Goal: Information Seeking & Learning: Learn about a topic

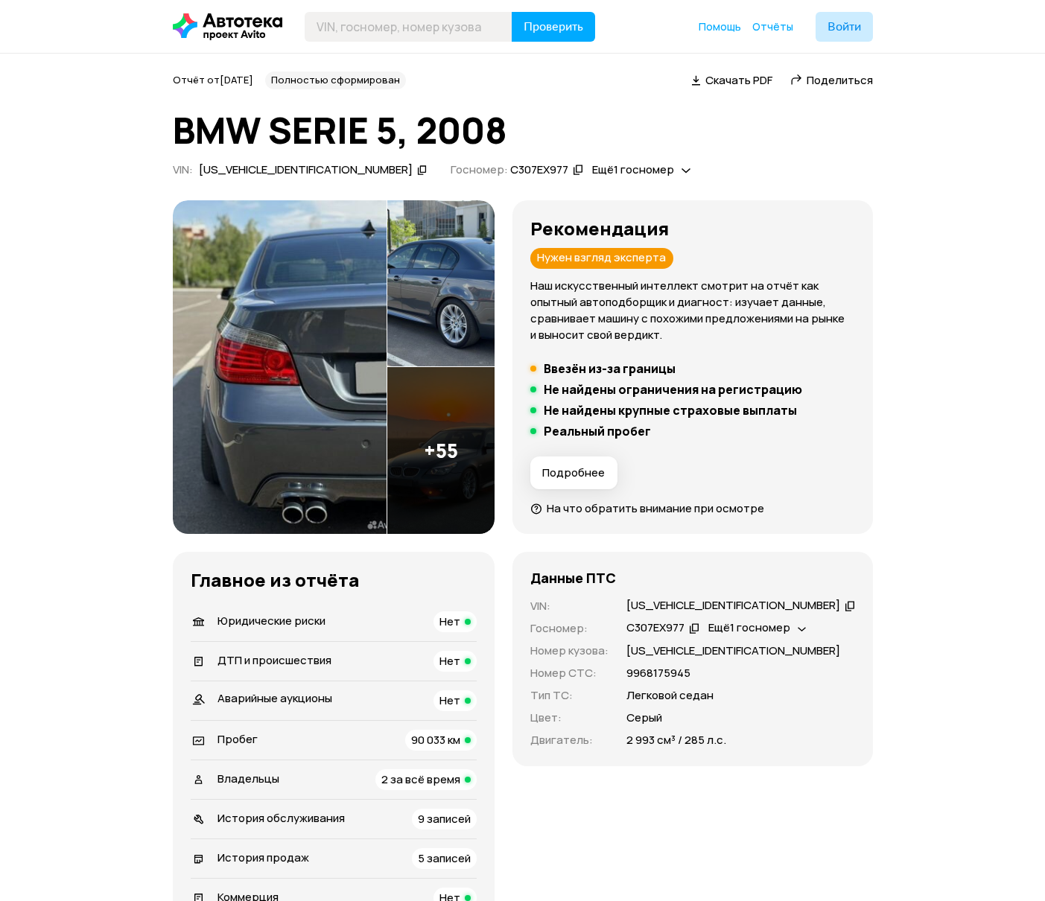
click at [360, 362] on img at bounding box center [280, 367] width 214 height 334
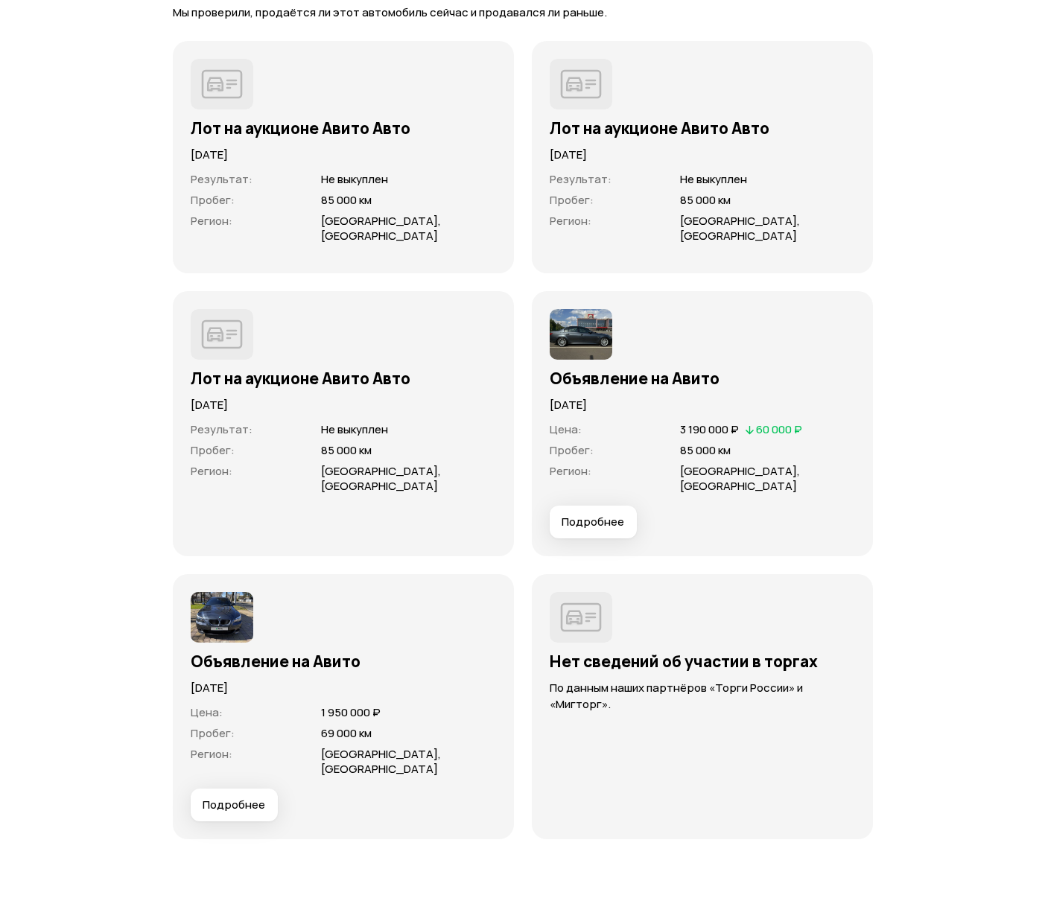
scroll to position [3931, 0]
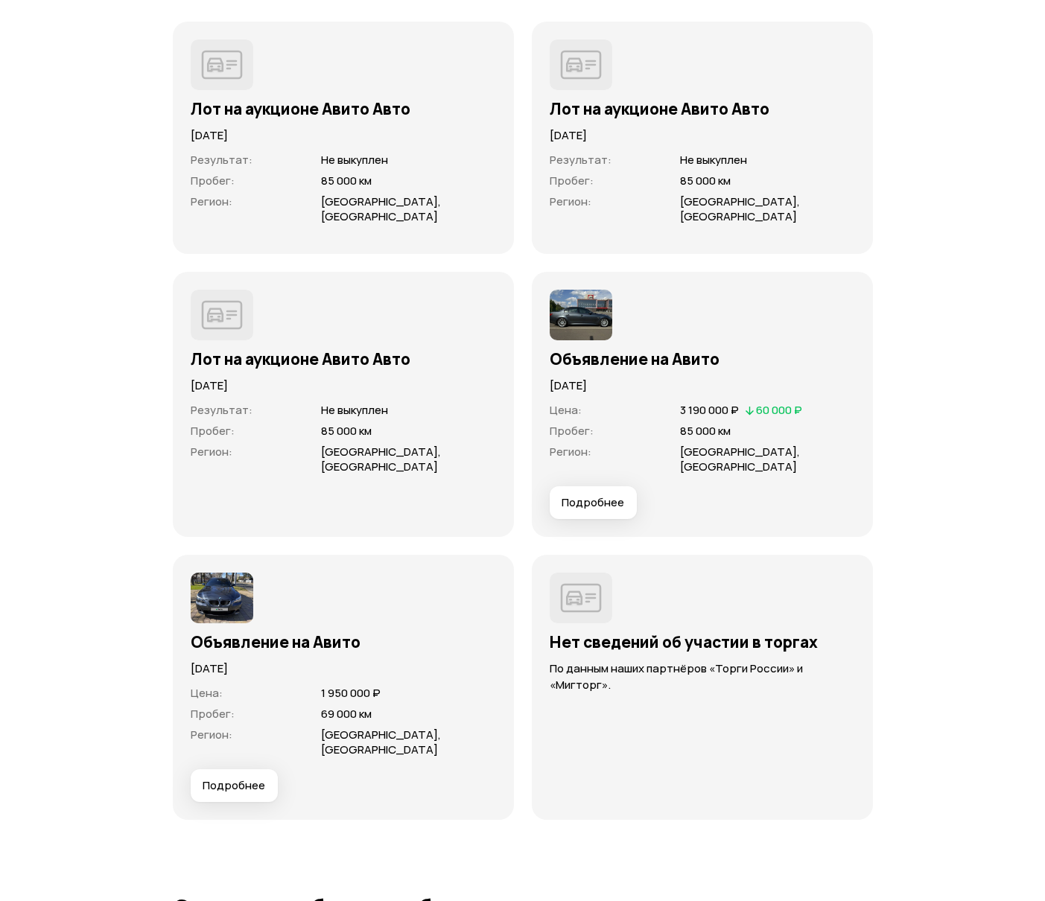
click at [235, 778] on span "Подробнее" at bounding box center [234, 785] width 63 height 15
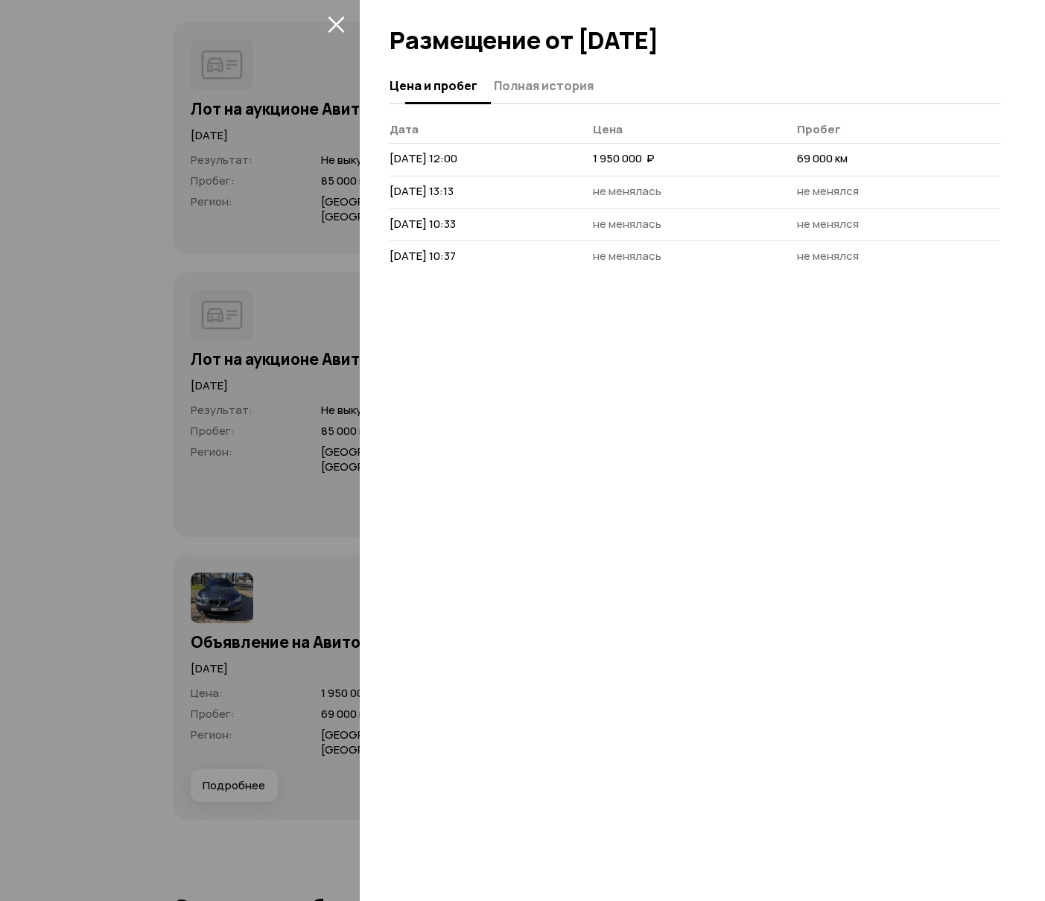
click at [520, 84] on span "Полная история" at bounding box center [544, 85] width 100 height 15
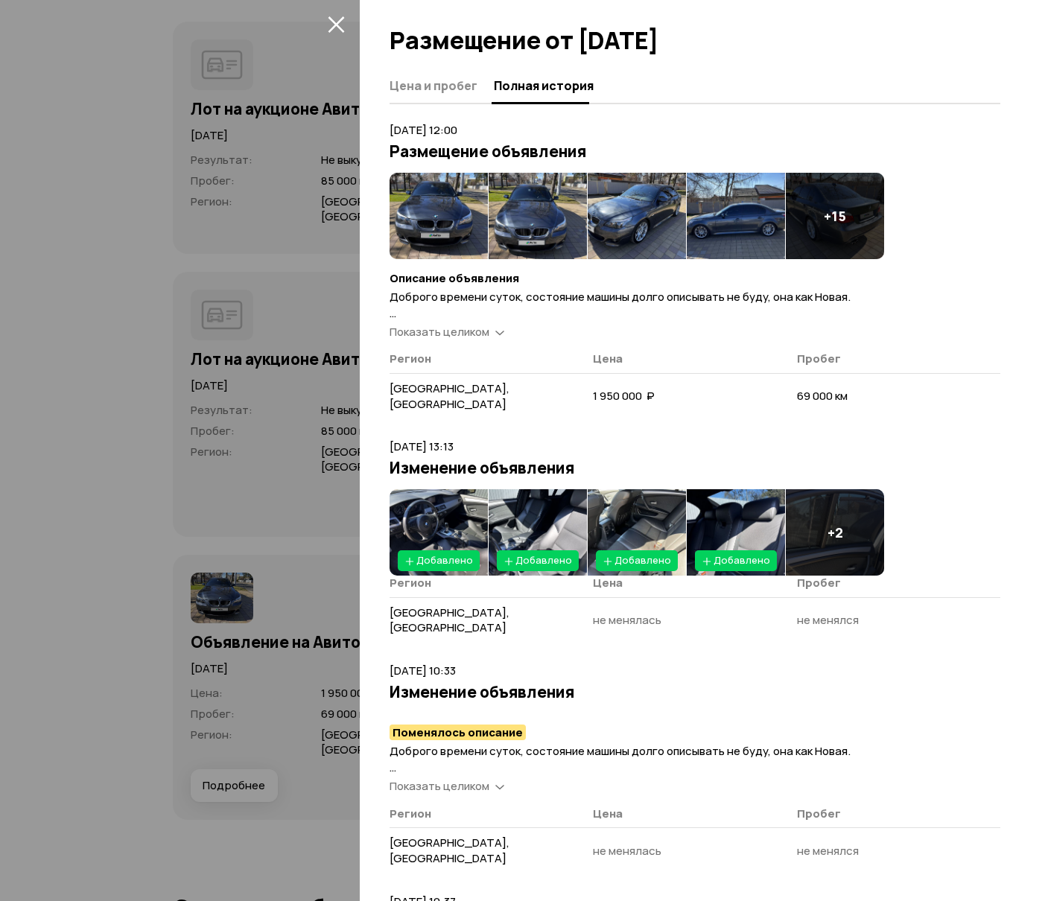
click at [451, 213] on img at bounding box center [438, 216] width 98 height 86
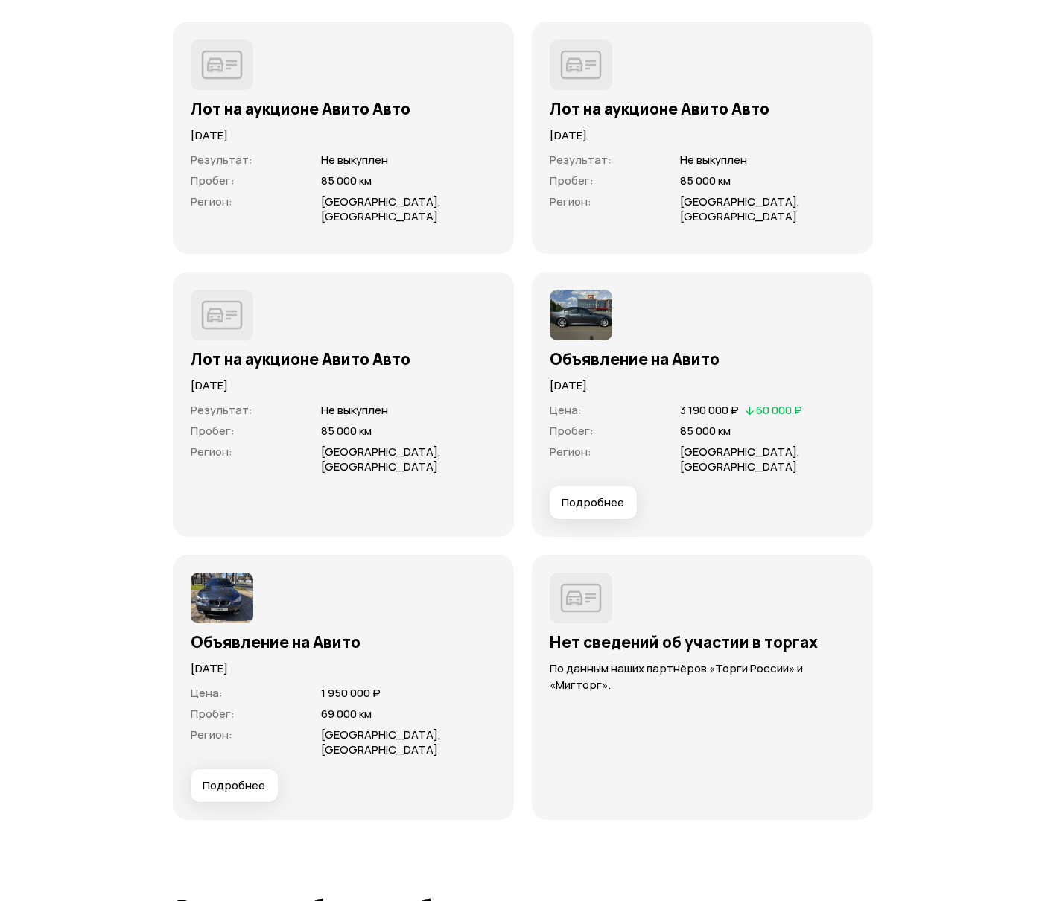
drag, startPoint x: 236, startPoint y: 751, endPoint x: 248, endPoint y: 744, distance: 14.0
click at [238, 778] on span "Подробнее" at bounding box center [234, 785] width 63 height 15
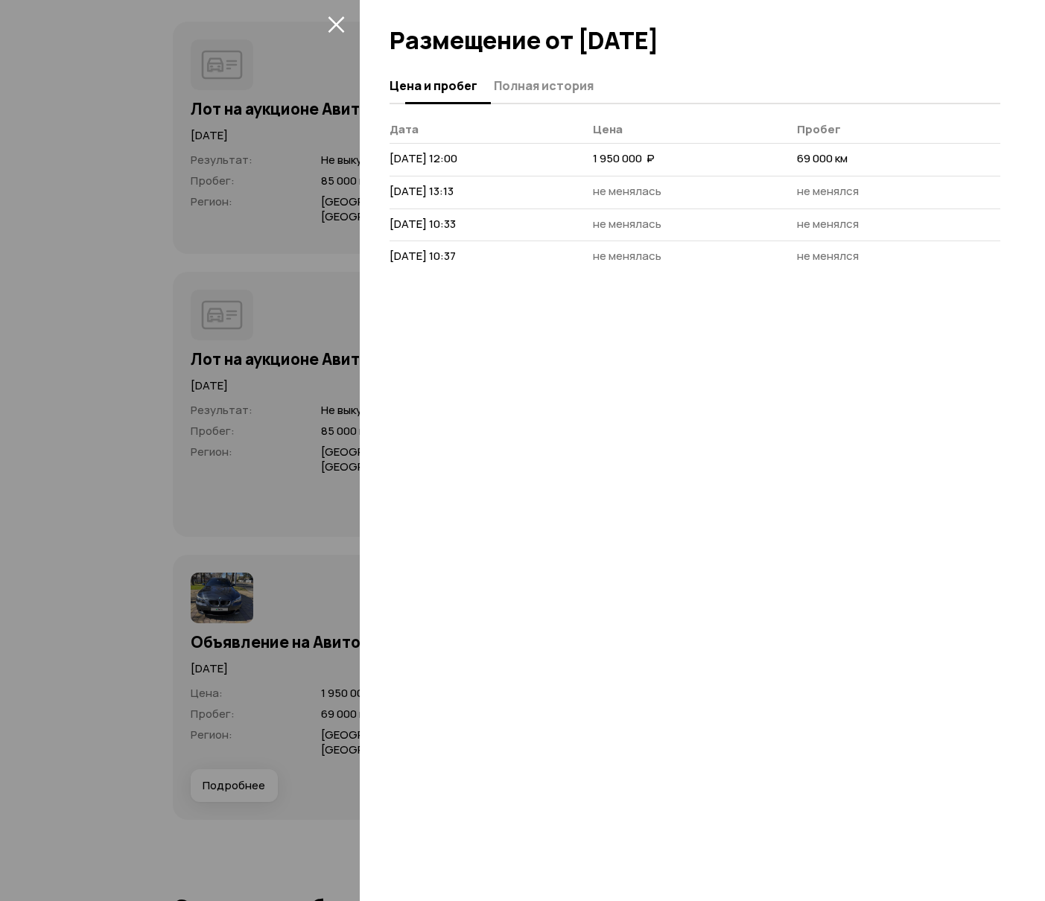
click at [541, 84] on span "Полная история" at bounding box center [544, 85] width 100 height 15
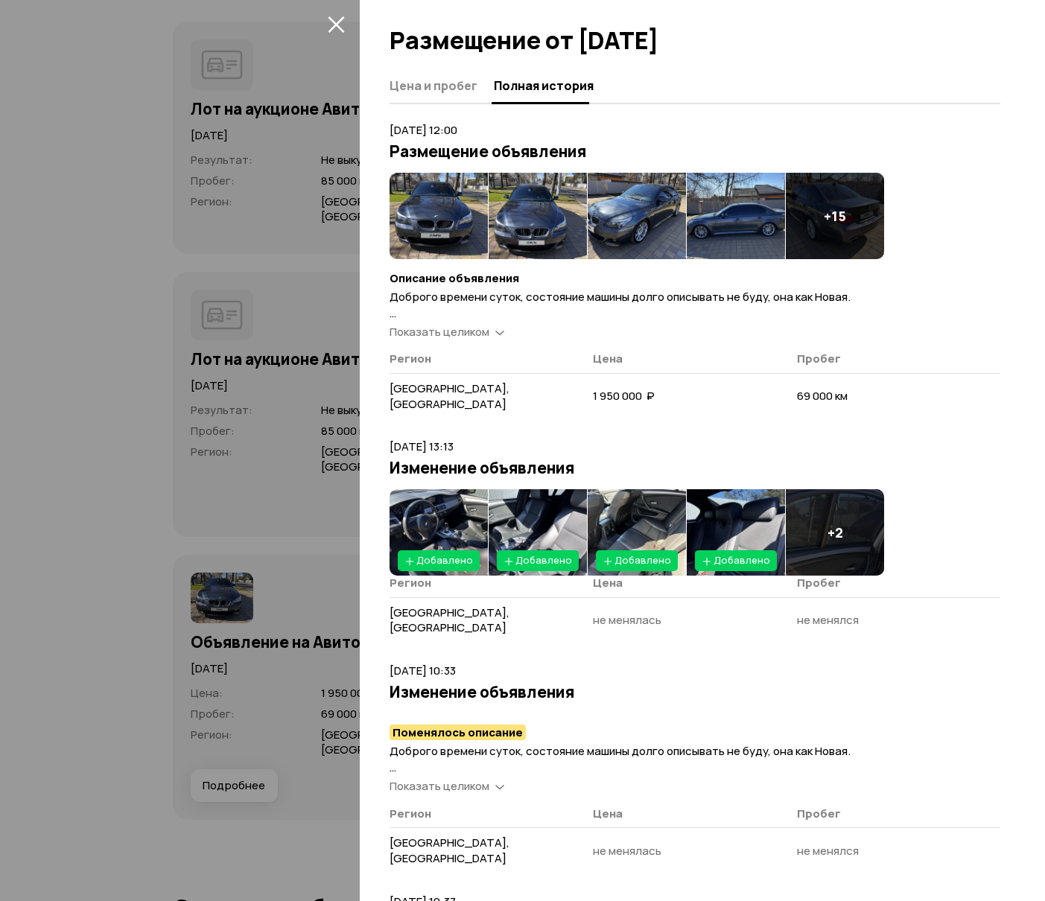
click at [497, 327] on icon at bounding box center [499, 331] width 9 height 15
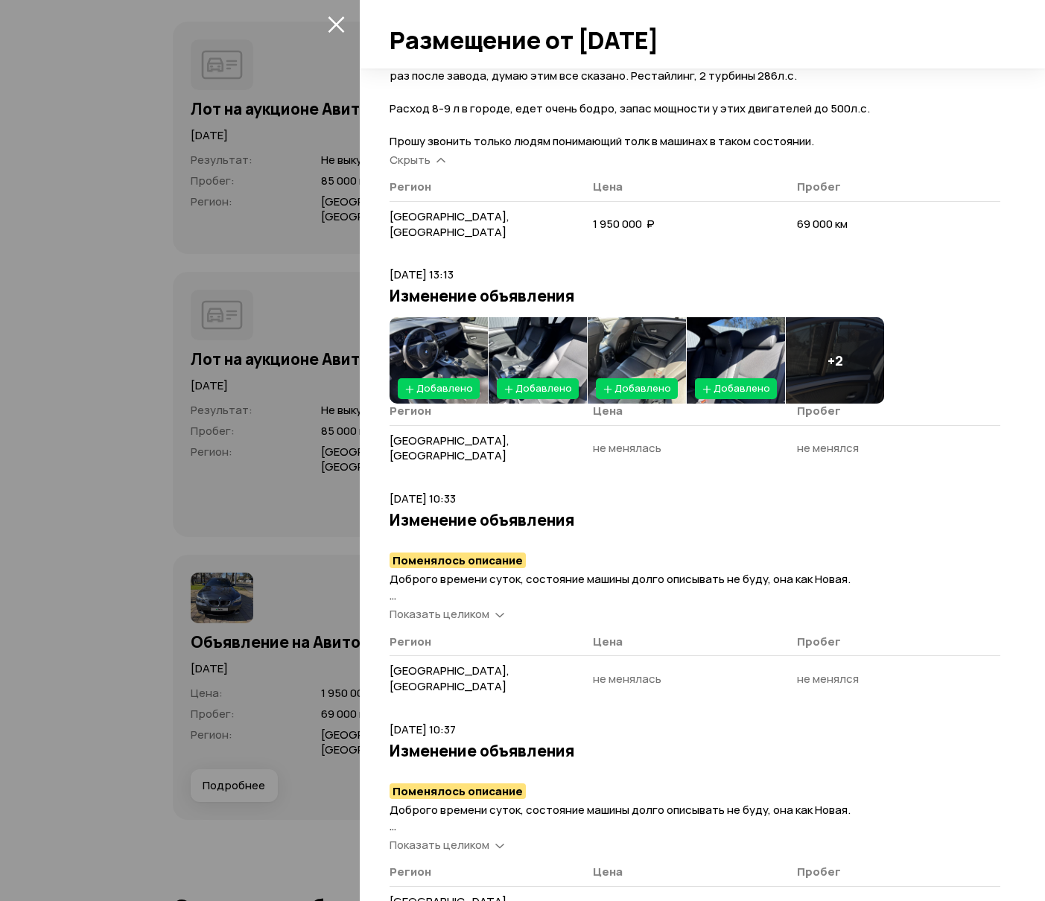
scroll to position [272, 0]
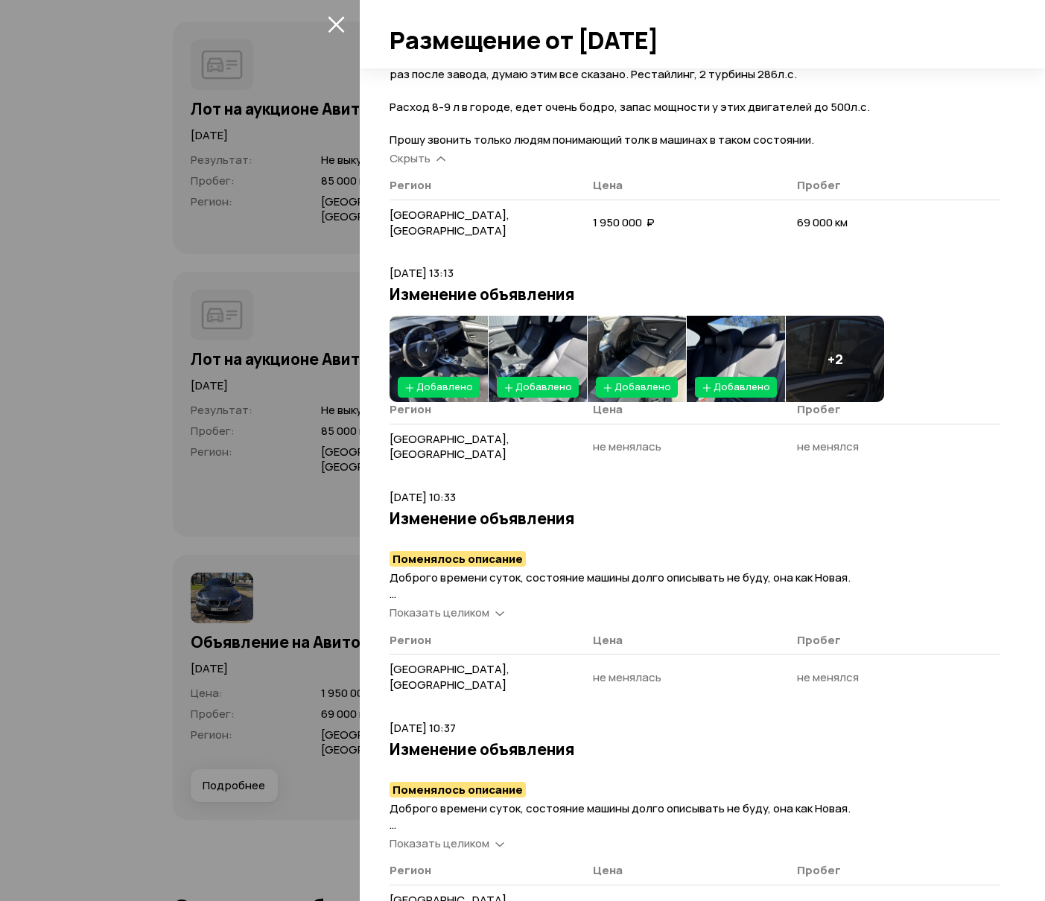
click at [331, 22] on icon "закрыть" at bounding box center [336, 24] width 17 height 17
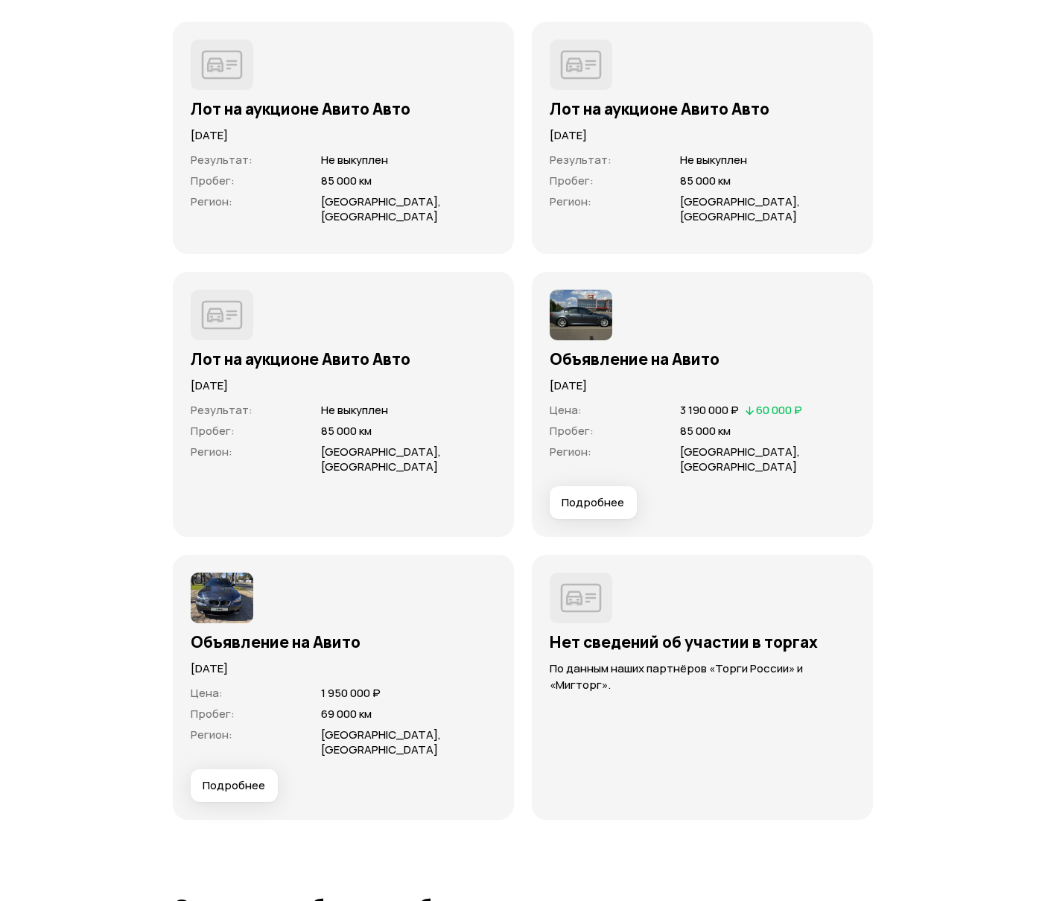
click at [608, 495] on span "Подробнее" at bounding box center [592, 502] width 63 height 15
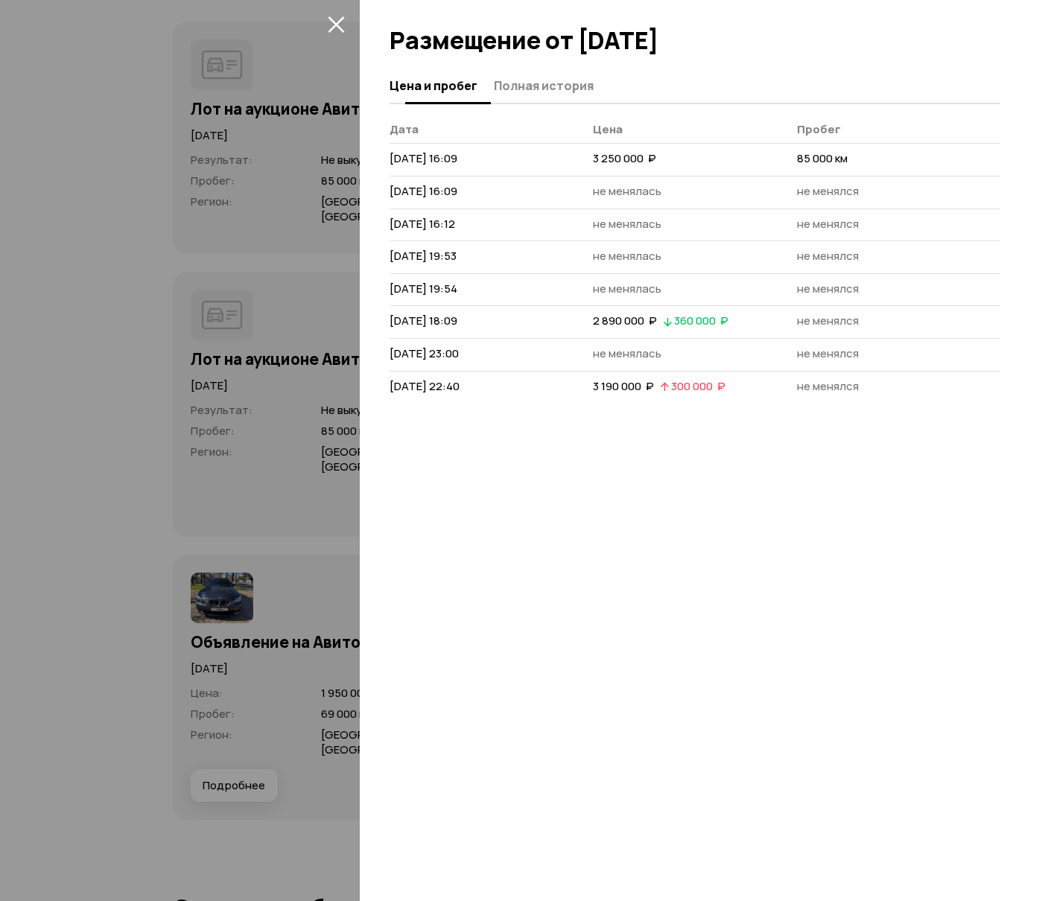
click at [526, 84] on span "Полная история" at bounding box center [544, 85] width 100 height 15
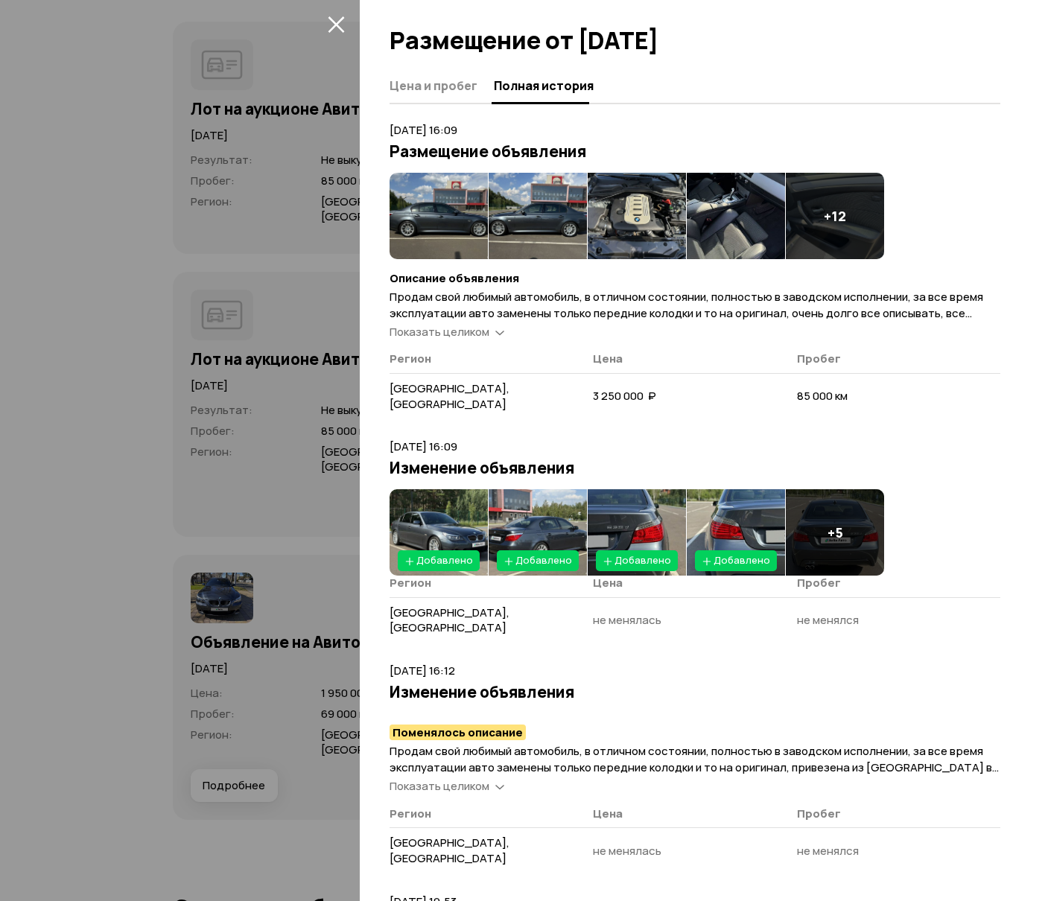
click at [495, 326] on icon at bounding box center [499, 331] width 9 height 15
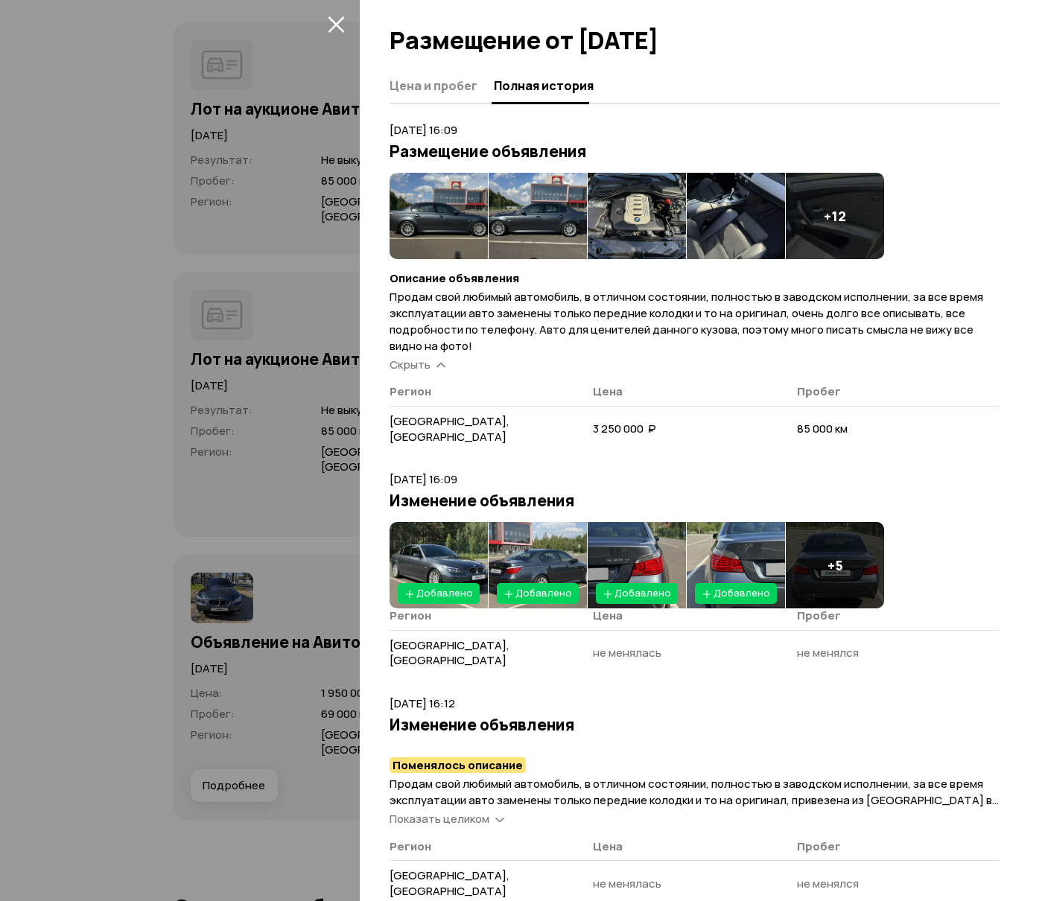
click at [420, 198] on img at bounding box center [438, 216] width 98 height 86
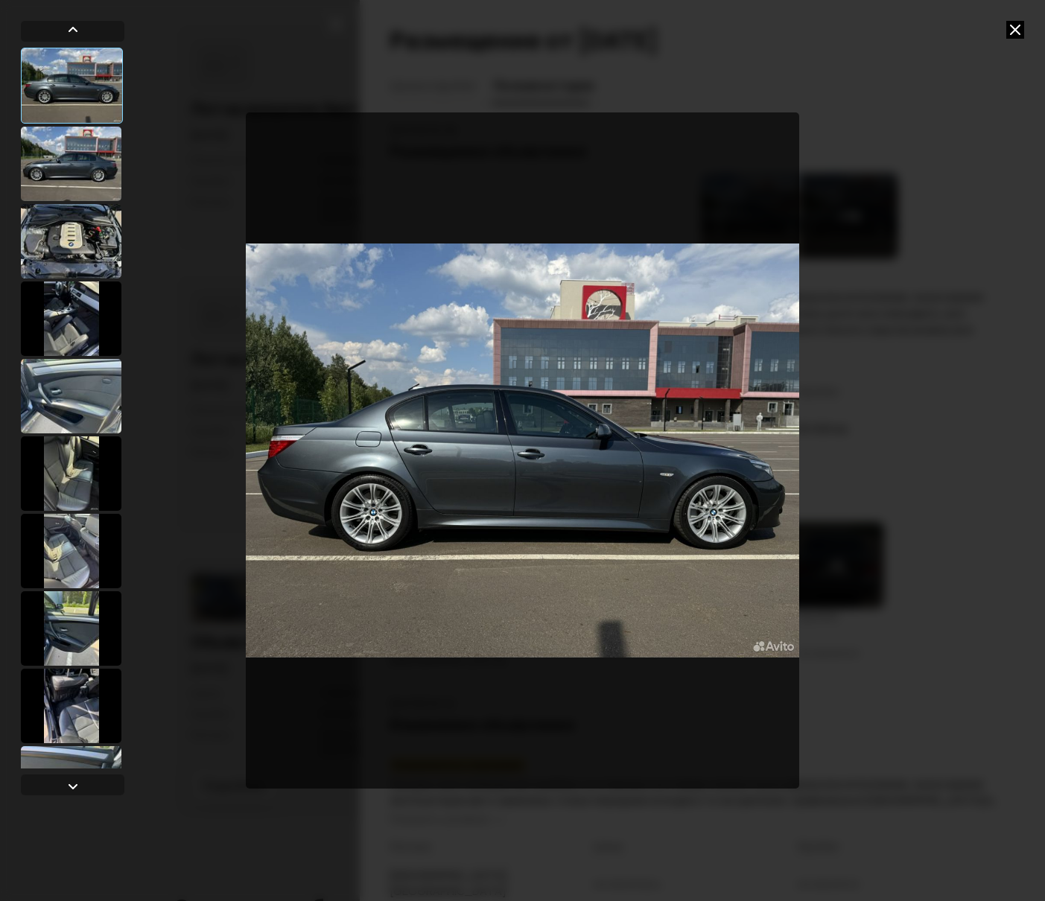
click at [546, 488] on img "Go to Slide 1" at bounding box center [523, 450] width 554 height 676
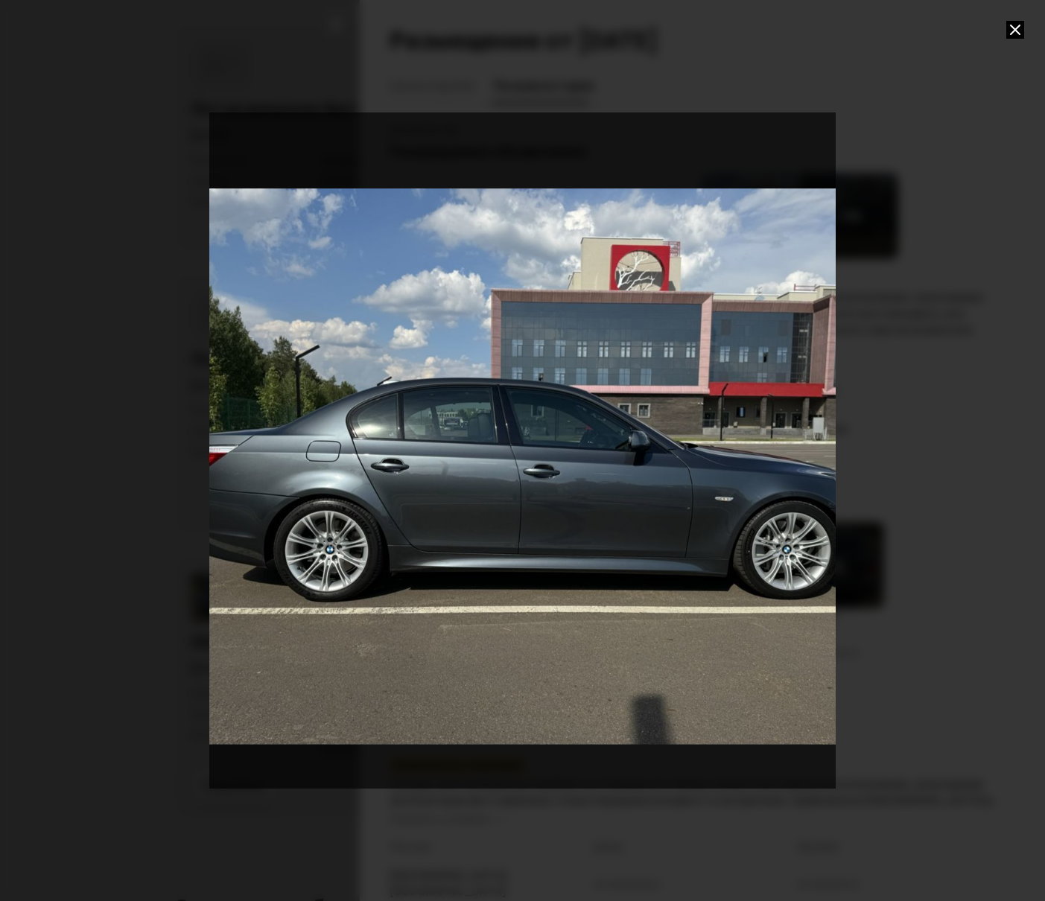
click at [541, 489] on div "Go to Slide 1" at bounding box center [530, 466] width 743 height 800
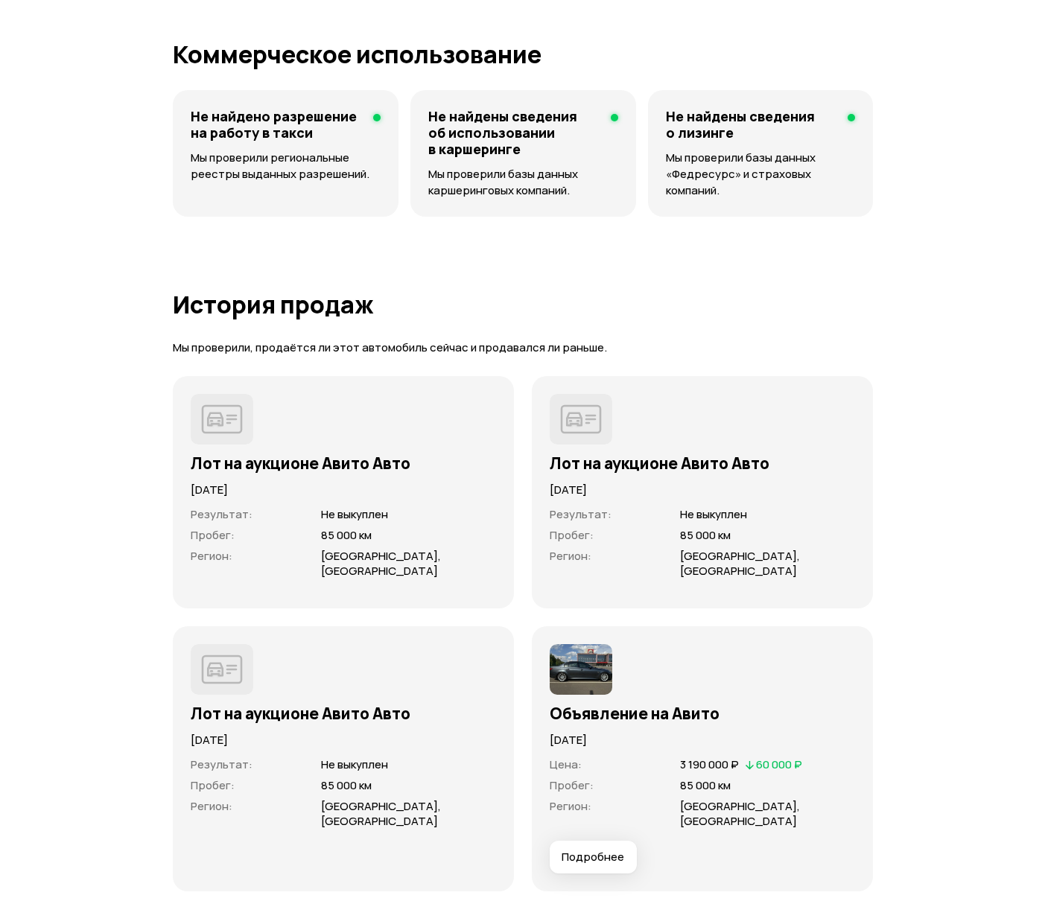
scroll to position [3788, 0]
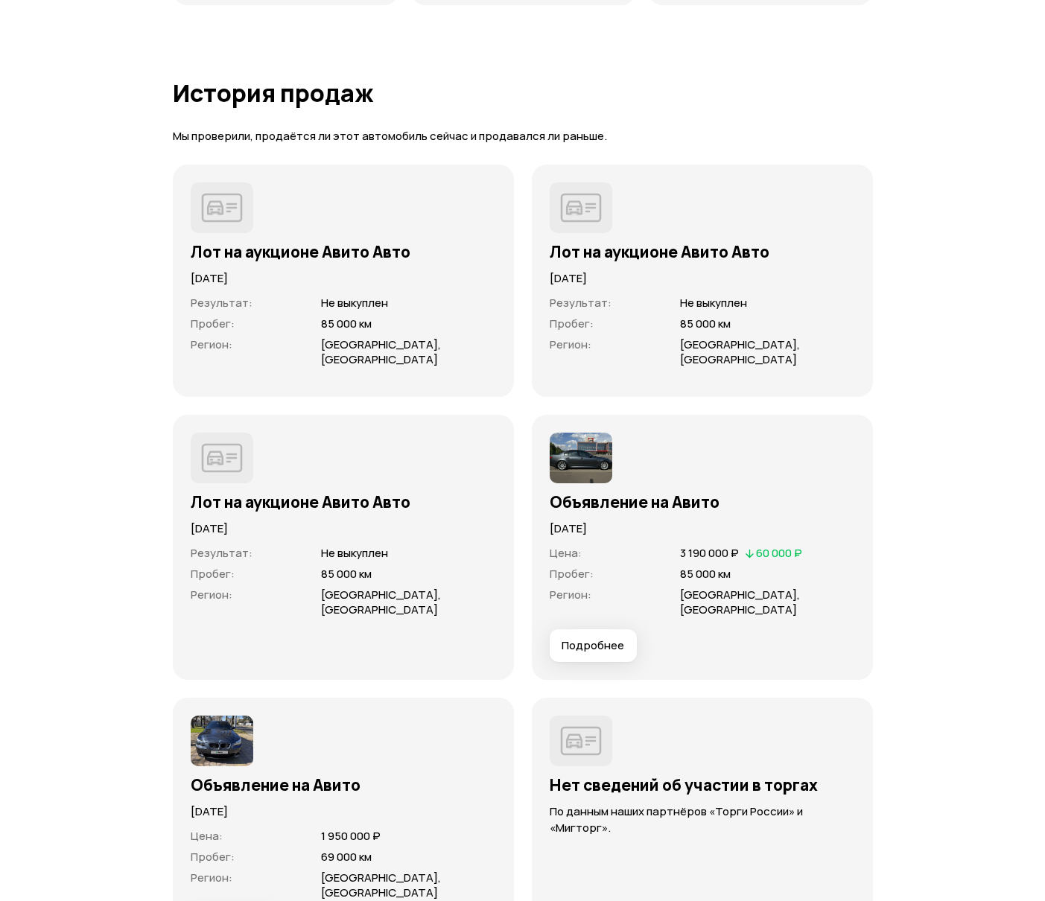
click at [609, 629] on button "Подробнее" at bounding box center [592, 645] width 87 height 33
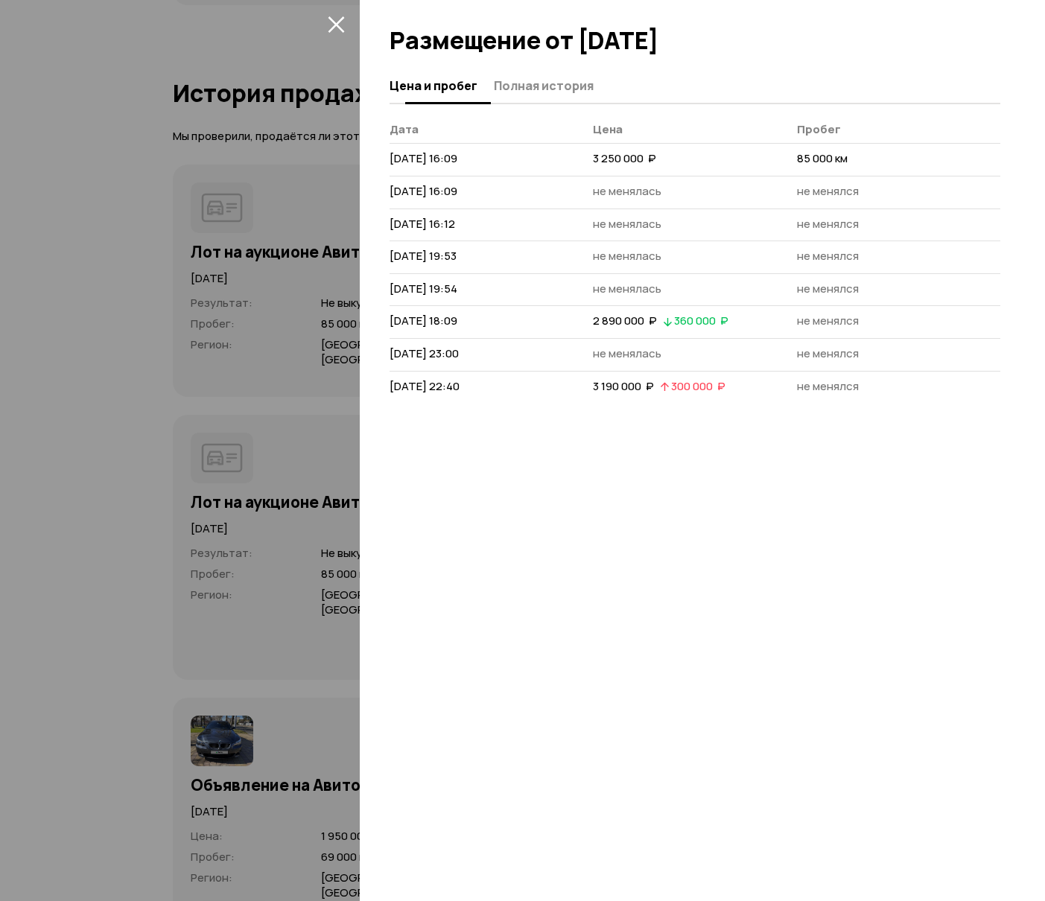
click at [539, 85] on span "Полная история" at bounding box center [544, 85] width 100 height 15
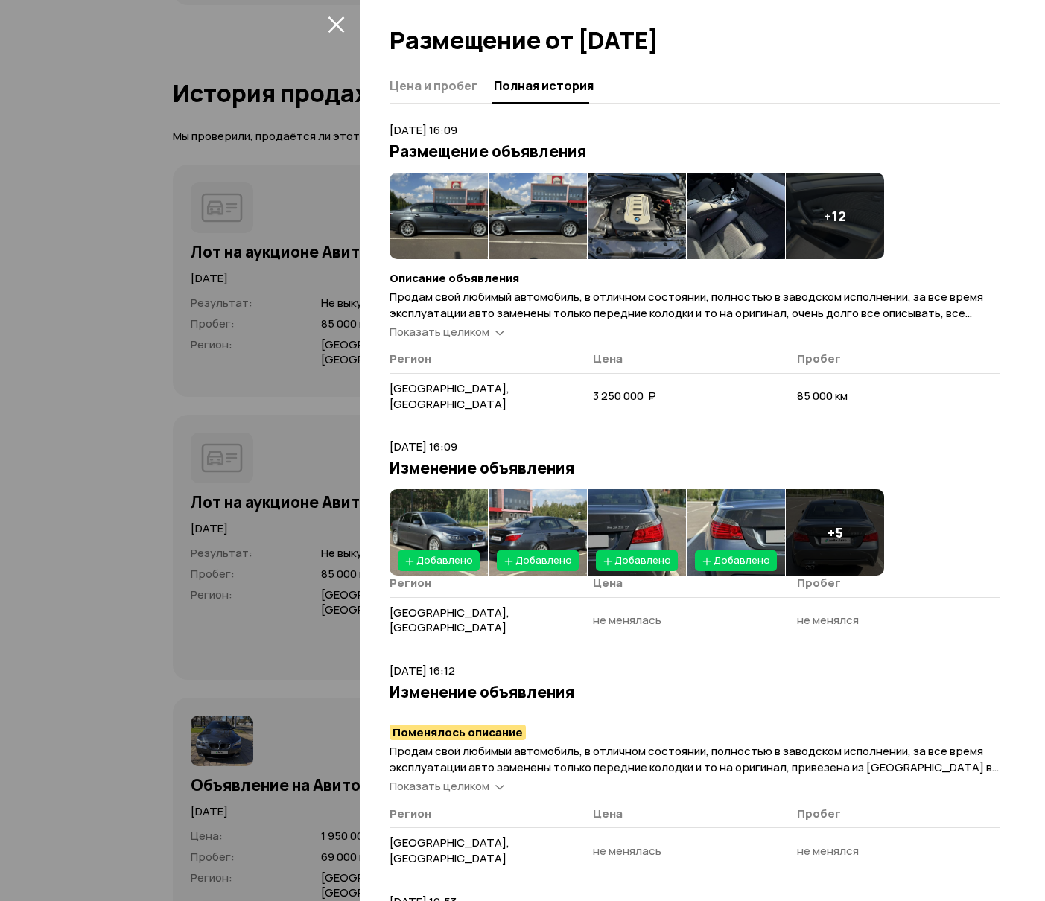
click at [449, 220] on img at bounding box center [438, 216] width 98 height 86
